Goal: Task Accomplishment & Management: Use online tool/utility

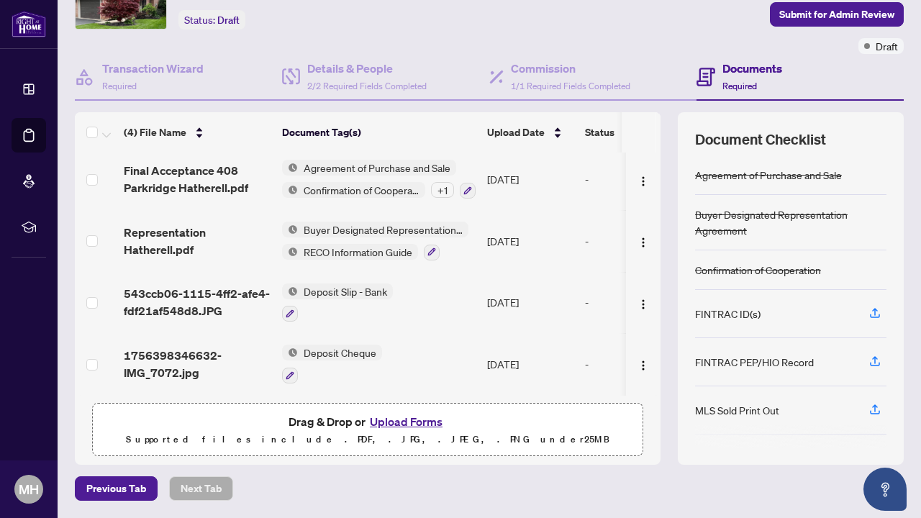
scroll to position [84, 0]
click at [415, 427] on button "Upload Forms" at bounding box center [406, 422] width 81 height 19
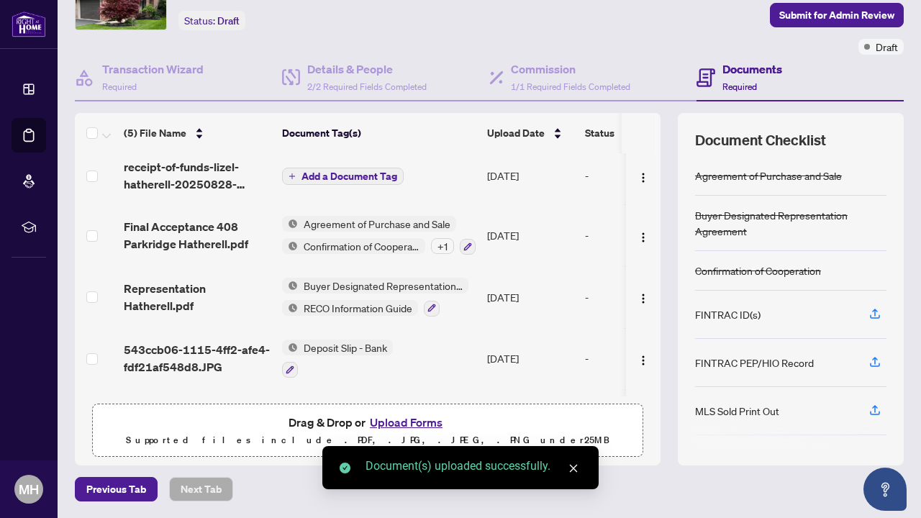
click at [349, 171] on span "Add a Document Tag" at bounding box center [350, 176] width 96 height 10
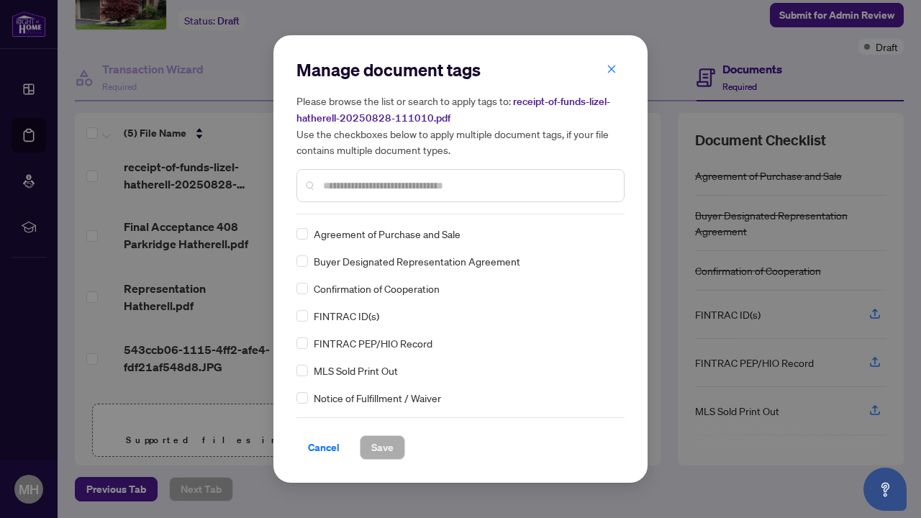
scroll to position [0, 0]
click at [351, 190] on input "text" at bounding box center [467, 186] width 289 height 16
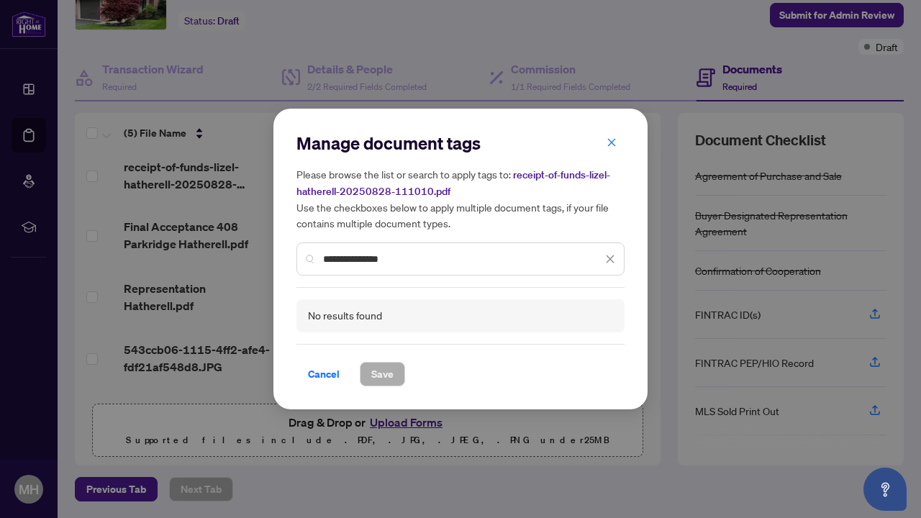
drag, startPoint x: 407, startPoint y: 263, endPoint x: 297, endPoint y: 259, distance: 109.5
click at [297, 262] on div "**********" at bounding box center [461, 259] width 328 height 33
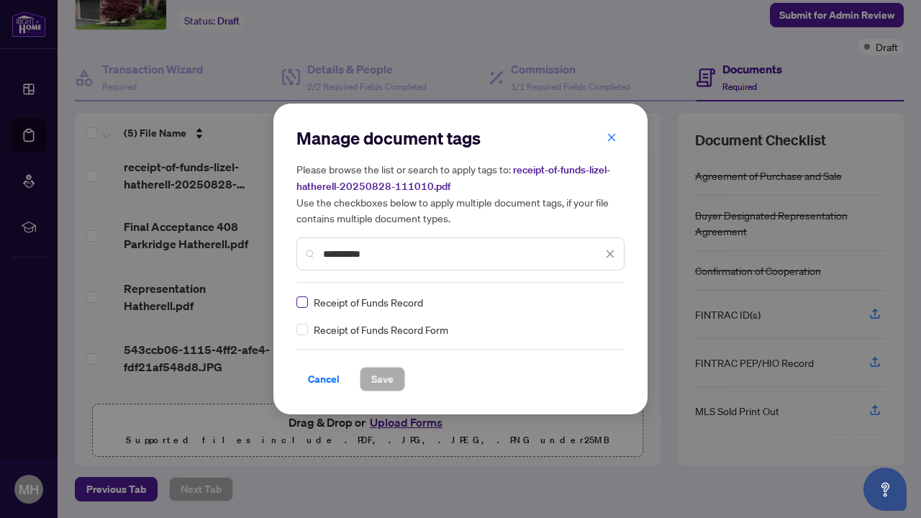
type input "**********"
click at [305, 302] on span at bounding box center [303, 303] width 12 height 12
click at [382, 379] on span "Save" at bounding box center [382, 379] width 22 height 23
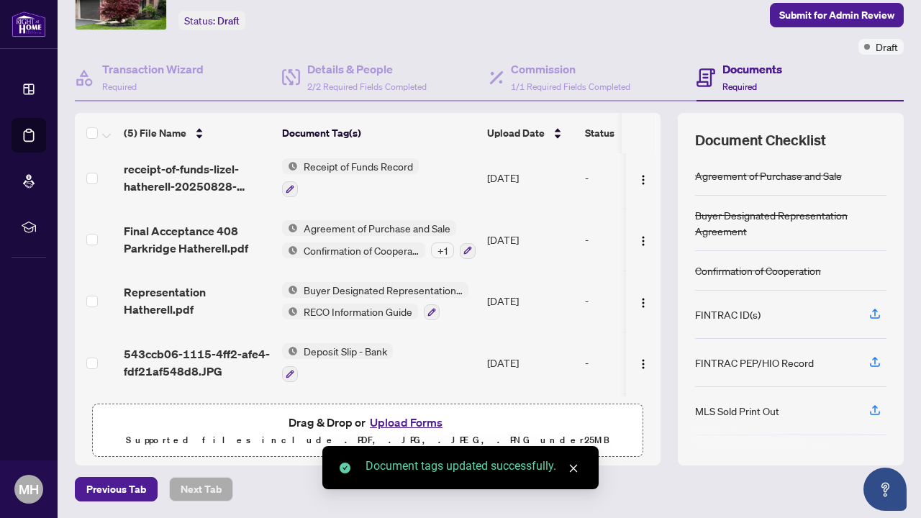
click at [403, 421] on button "Upload Forms" at bounding box center [406, 422] width 81 height 19
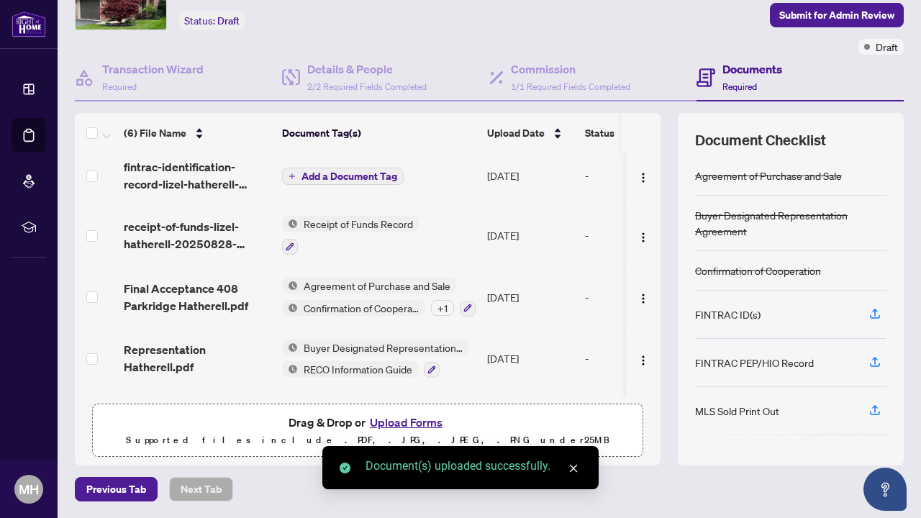
click at [331, 179] on span "Add a Document Tag" at bounding box center [350, 176] width 96 height 10
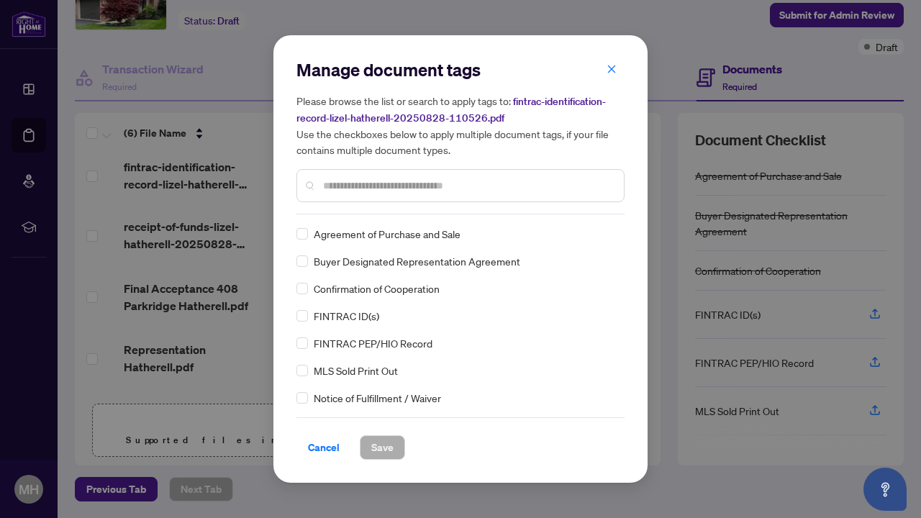
click at [330, 212] on div "Manage document tags Please browse the list or search to apply tags to: fintrac…" at bounding box center [461, 136] width 328 height 156
click at [343, 183] on input "text" at bounding box center [467, 186] width 289 height 16
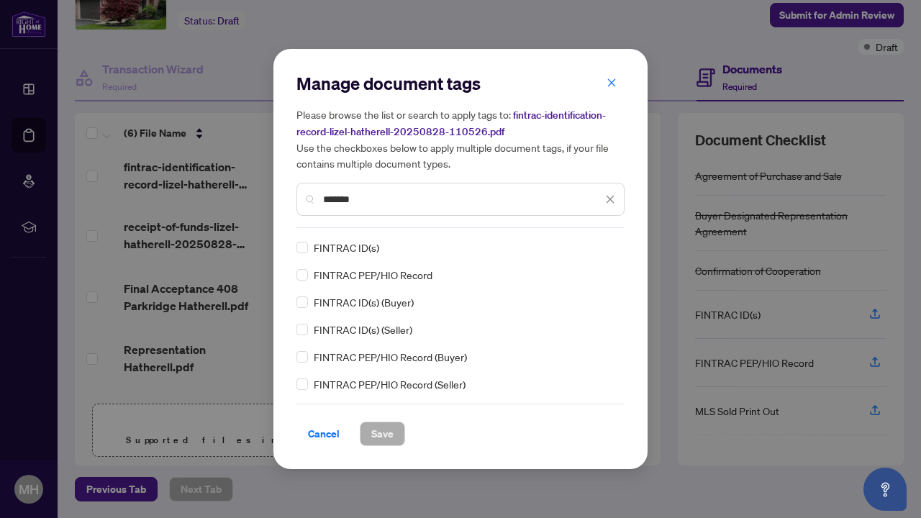
type input "*******"
click at [308, 249] on div "FINTRAC ID(s)" at bounding box center [457, 248] width 320 height 16
click at [377, 433] on span "Save" at bounding box center [382, 434] width 22 height 23
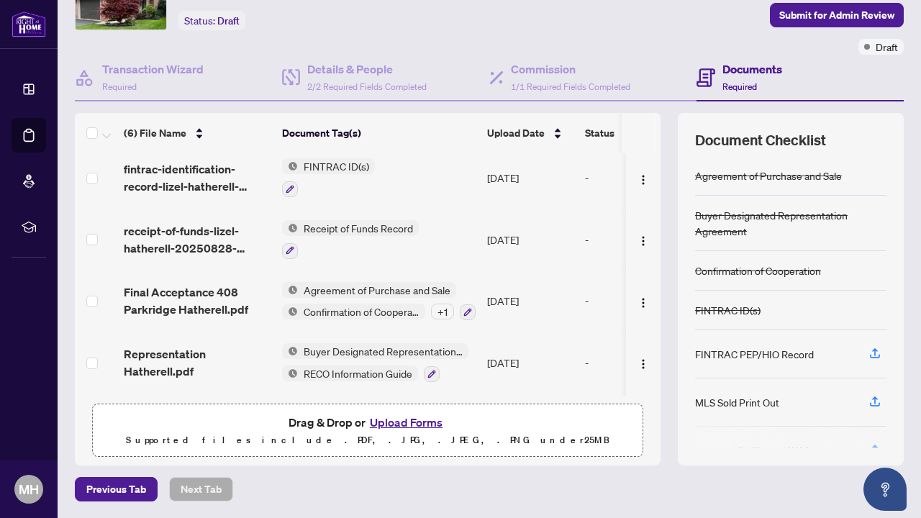
click at [406, 423] on button "Upload Forms" at bounding box center [406, 422] width 81 height 19
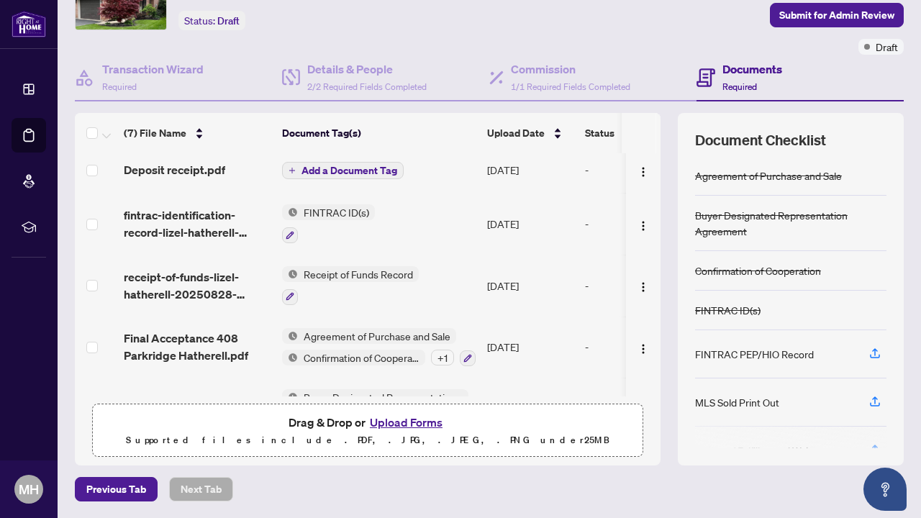
click at [322, 168] on span "Add a Document Tag" at bounding box center [350, 171] width 96 height 10
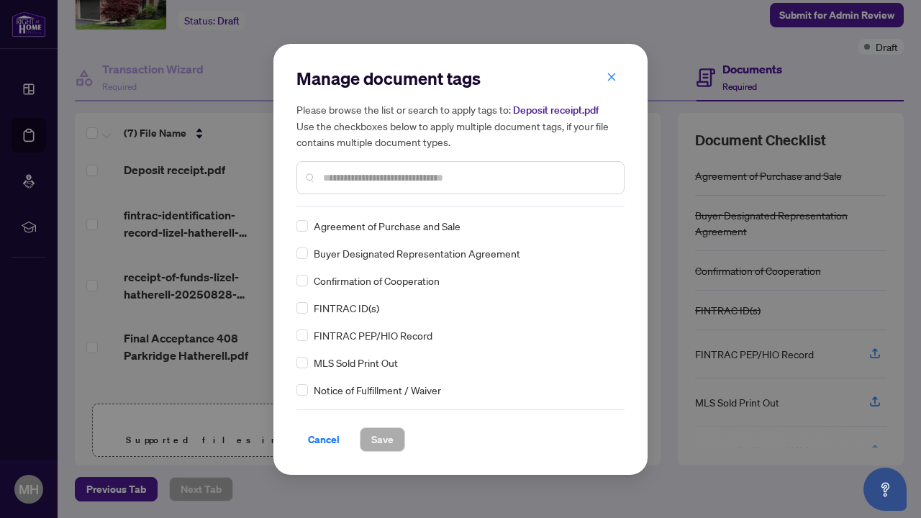
click at [351, 174] on input "text" at bounding box center [467, 178] width 289 height 16
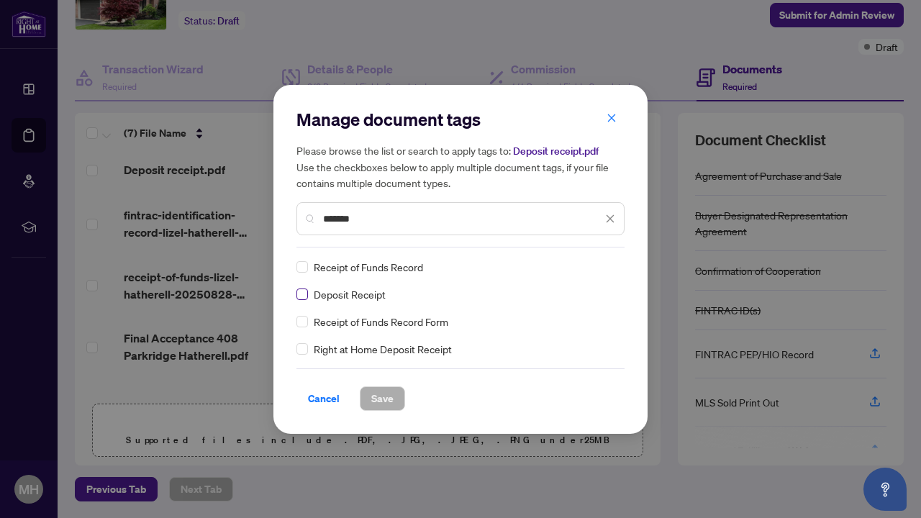
type input "*******"
click at [382, 395] on span "Save" at bounding box center [382, 398] width 22 height 23
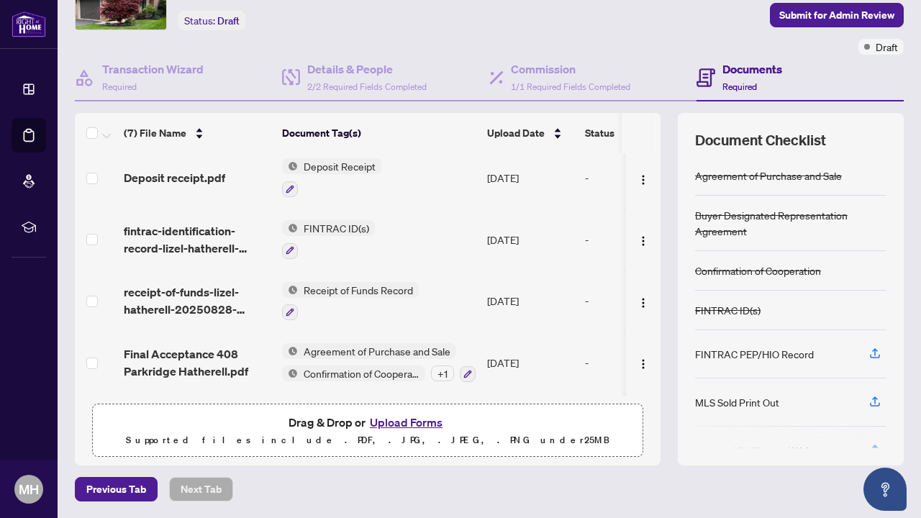
click at [393, 423] on button "Upload Forms" at bounding box center [406, 422] width 81 height 19
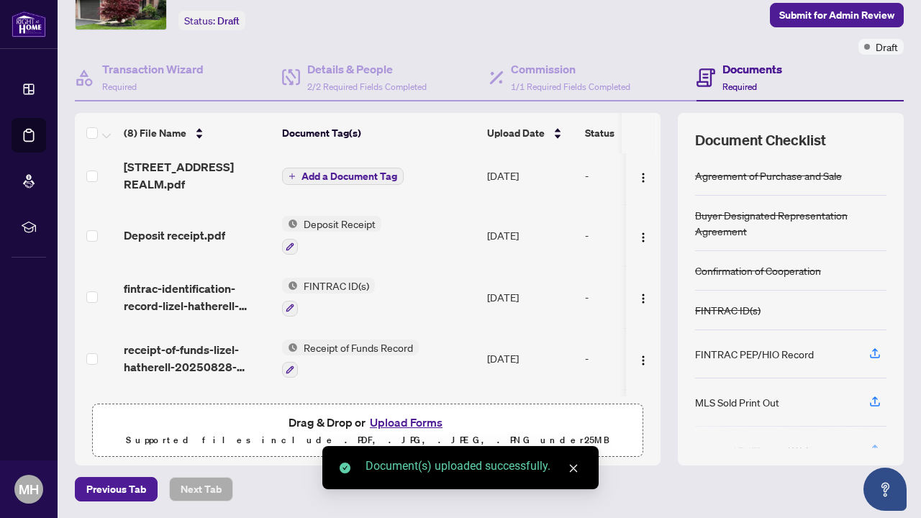
click at [339, 171] on span "Add a Document Tag" at bounding box center [350, 176] width 96 height 10
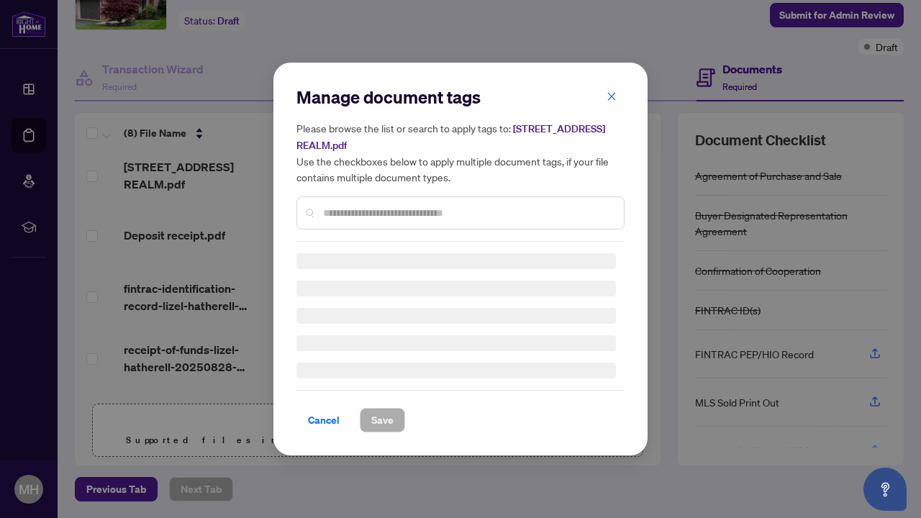
click at [361, 196] on div "Please browse the list or search to apply tags to: [STREET_ADDRESS] REALM.pdf U…" at bounding box center [461, 174] width 328 height 109
click at [364, 208] on input "text" at bounding box center [467, 213] width 289 height 16
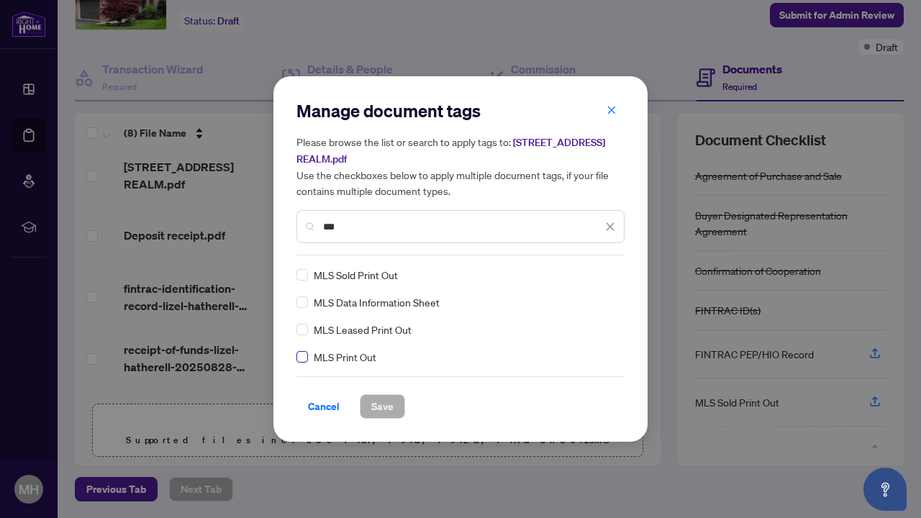
type input "***"
click at [381, 405] on span "Save" at bounding box center [382, 406] width 22 height 23
